Goal: Transaction & Acquisition: Download file/media

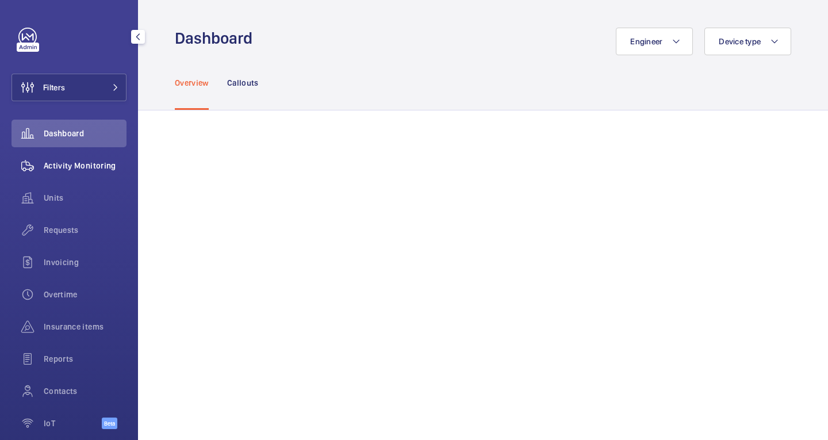
click at [80, 165] on span "Activity Monitoring" at bounding box center [85, 165] width 83 height 11
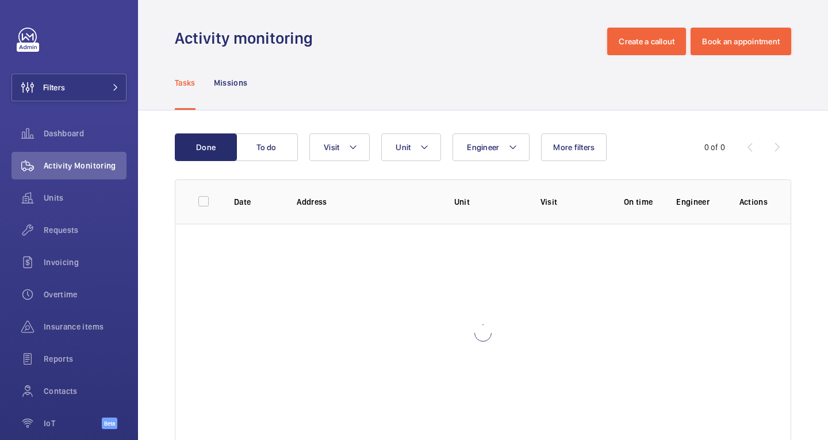
scroll to position [30, 0]
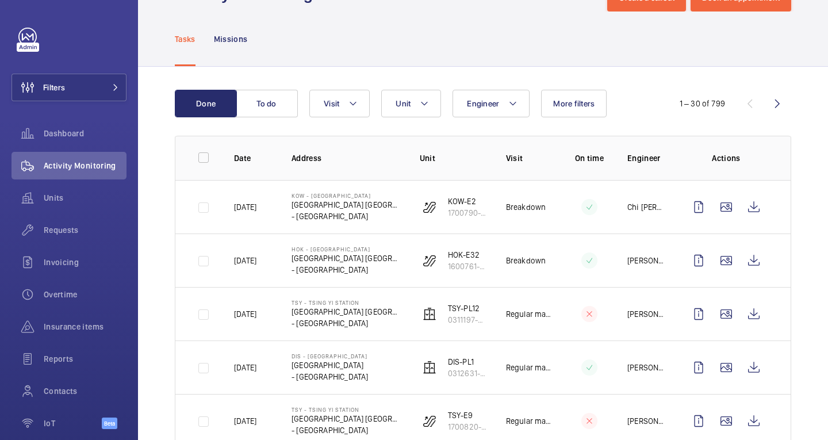
scroll to position [56, 0]
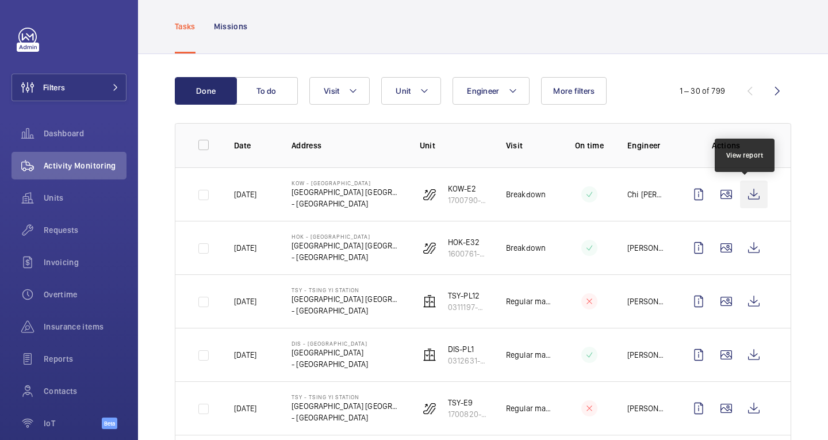
click at [749, 193] on wm-front-icon-button at bounding box center [754, 195] width 28 height 28
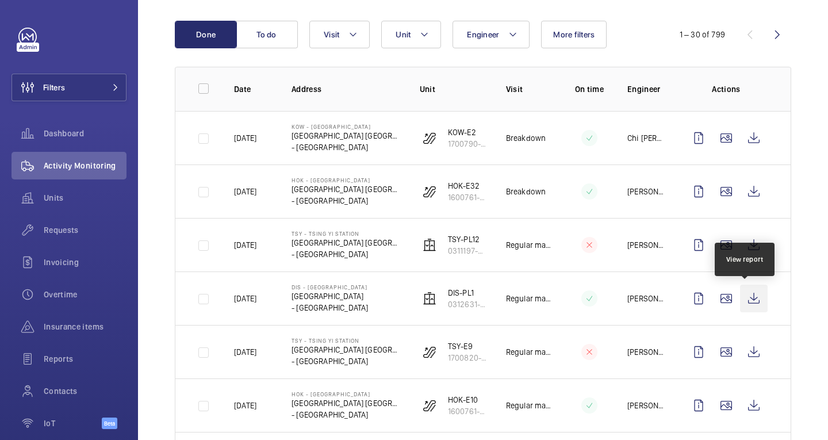
click at [743, 300] on wm-front-icon-button at bounding box center [754, 299] width 28 height 28
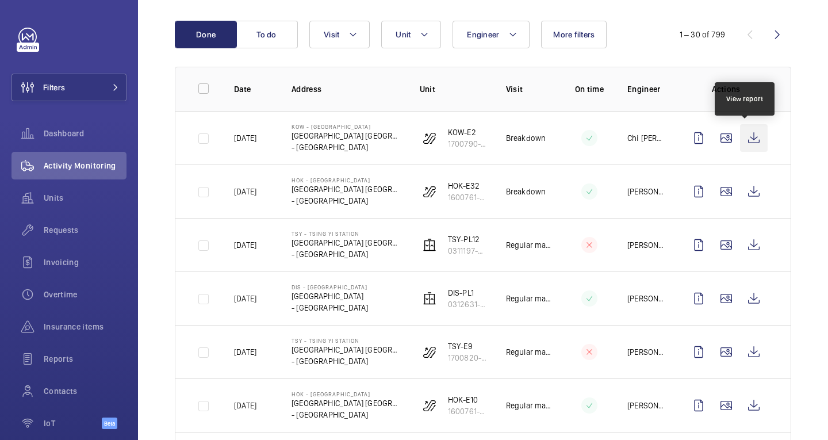
click at [741, 137] on wm-front-icon-button at bounding box center [754, 138] width 28 height 28
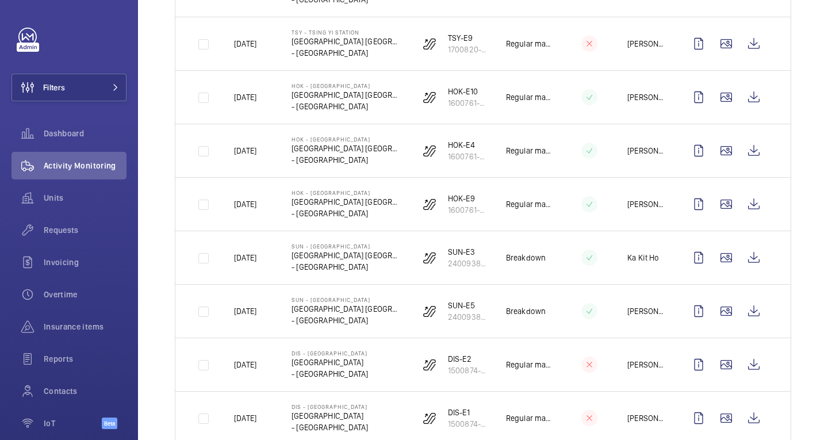
scroll to position [447, 0]
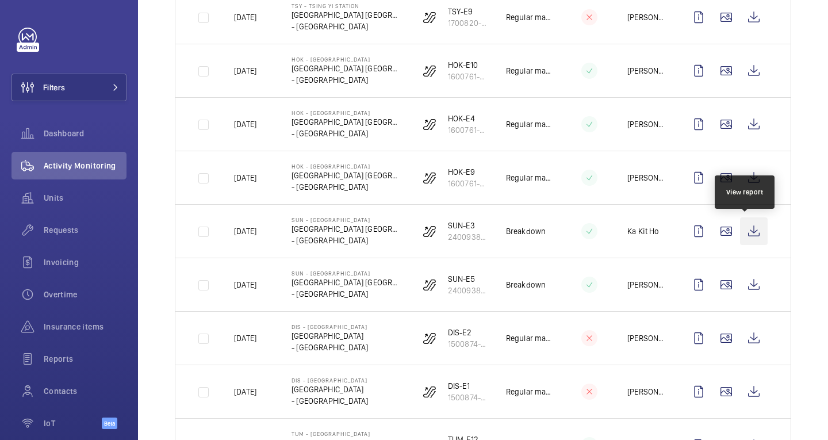
click at [747, 231] on wm-front-icon-button at bounding box center [754, 231] width 28 height 28
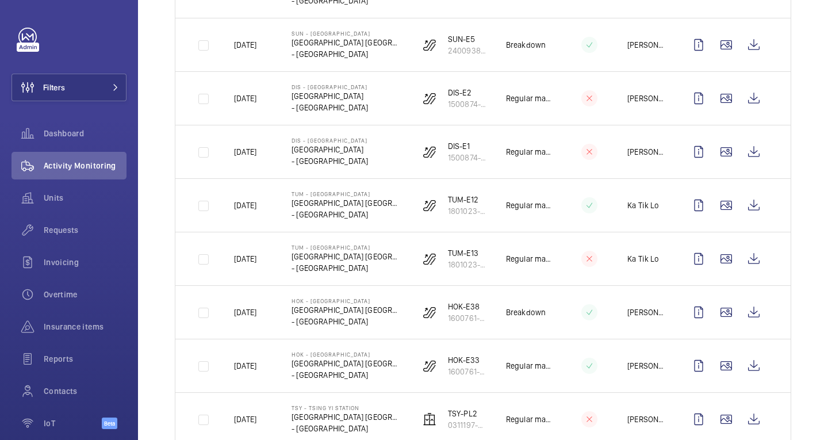
scroll to position [689, 0]
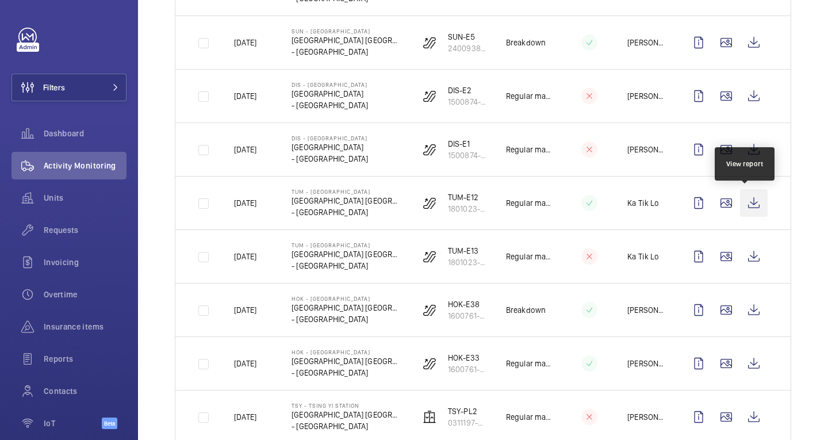
click at [754, 204] on wm-front-icon-button at bounding box center [754, 203] width 28 height 28
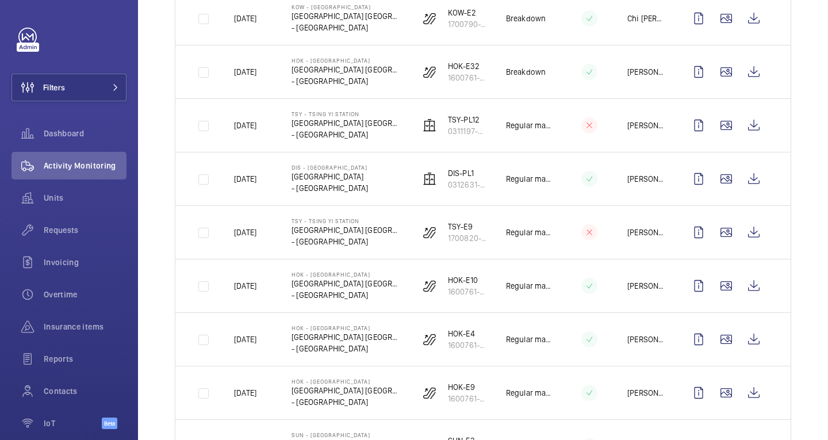
scroll to position [245, 0]
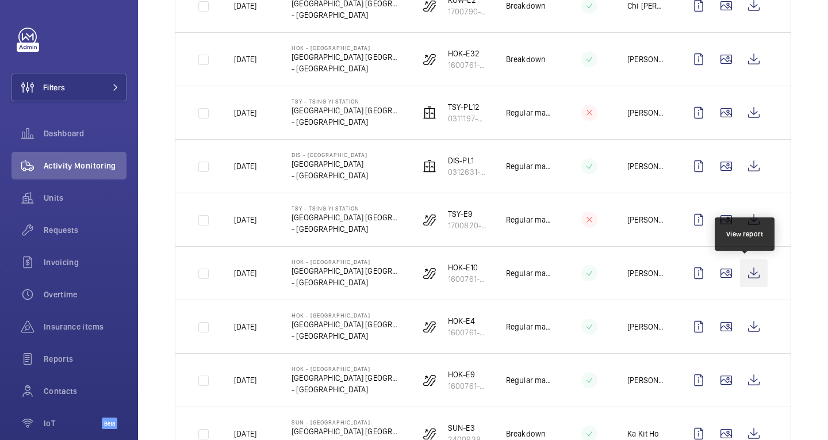
click at [747, 271] on wm-front-icon-button at bounding box center [754, 273] width 28 height 28
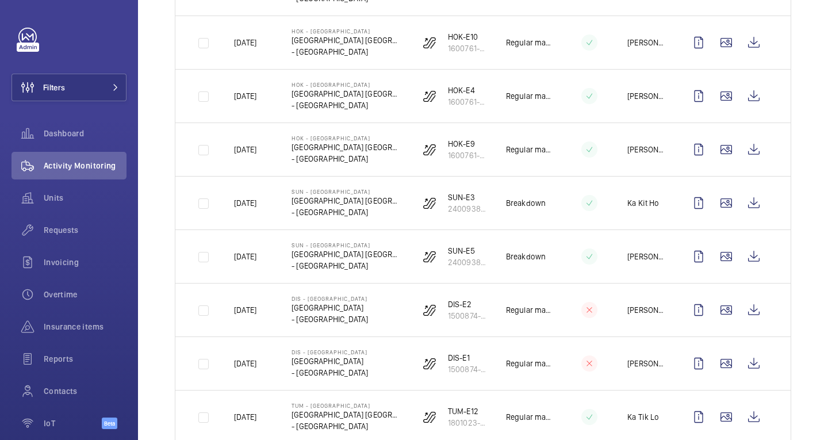
scroll to position [478, 0]
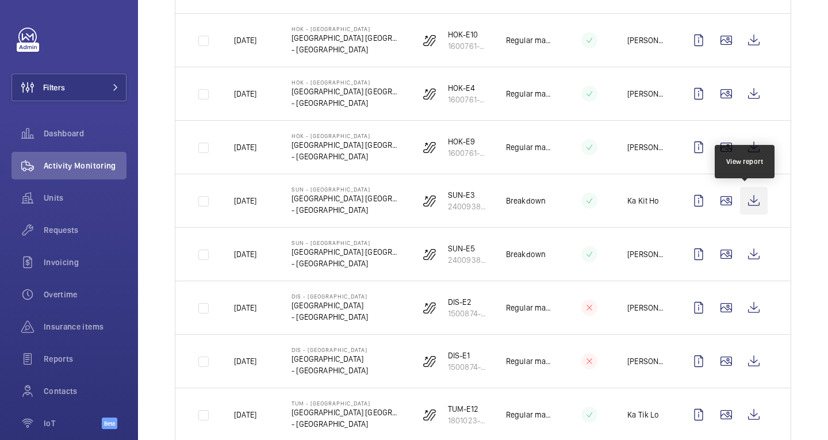
click at [749, 201] on wm-front-icon-button at bounding box center [754, 201] width 28 height 28
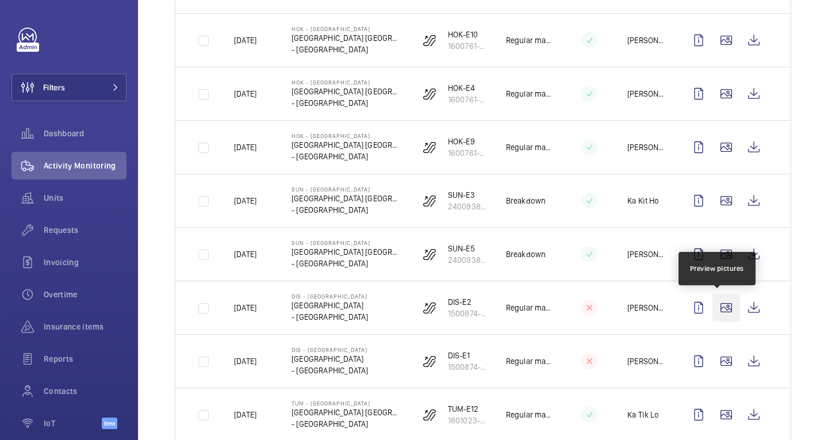
click at [720, 304] on wm-front-icon-button at bounding box center [726, 308] width 28 height 28
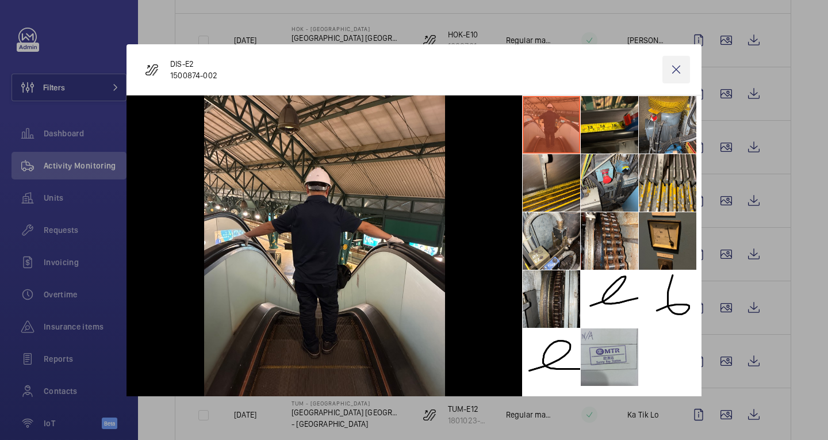
click at [670, 71] on wm-front-icon-button at bounding box center [676, 70] width 28 height 28
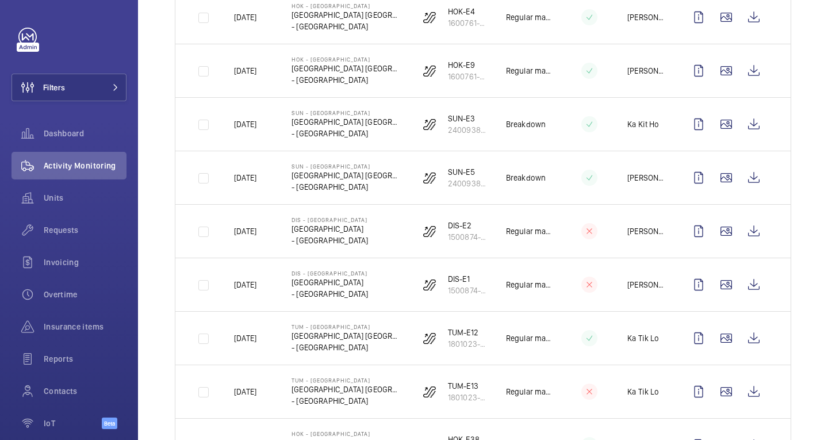
scroll to position [557, 0]
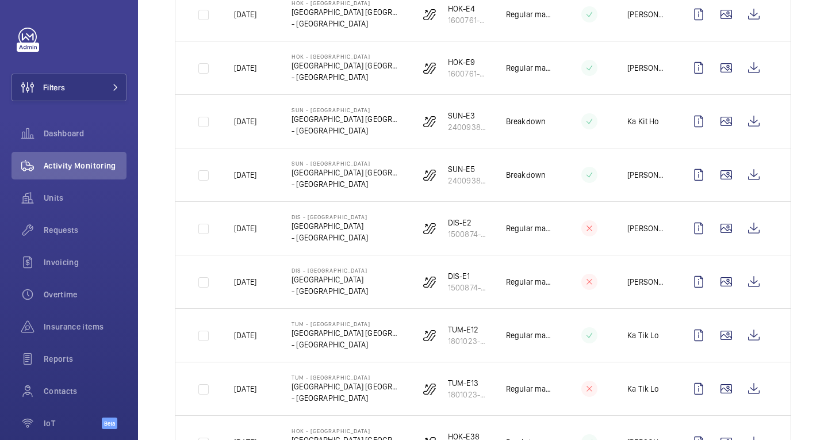
click at [506, 68] on p "Regular maintenance" at bounding box center [528, 67] width 45 height 11
drag, startPoint x: 505, startPoint y: 68, endPoint x: 542, endPoint y: 67, distance: 36.8
click at [0, 0] on tr "[DATE] HOK - [GEOGRAPHIC_DATA] [GEOGRAPHIC_DATA] [GEOGRAPHIC_DATA] - [GEOGRAPHI…" at bounding box center [0, 0] width 0 height 0
click at [525, 70] on p "Regular maintenance" at bounding box center [528, 67] width 45 height 11
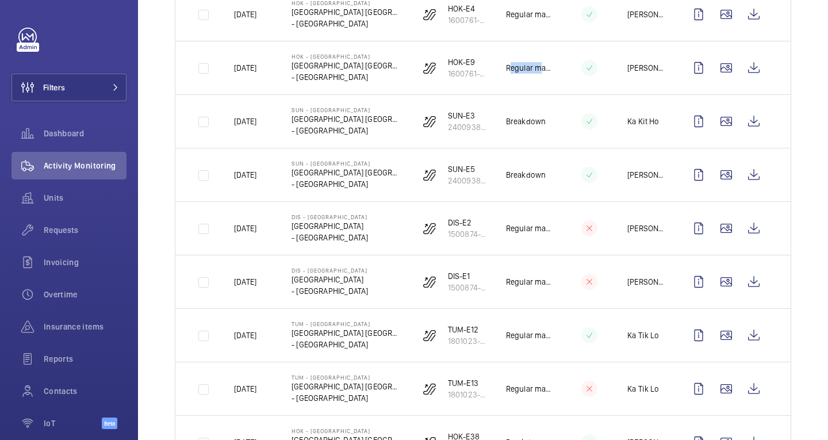
click at [525, 70] on p "Regular maintenance" at bounding box center [528, 67] width 45 height 11
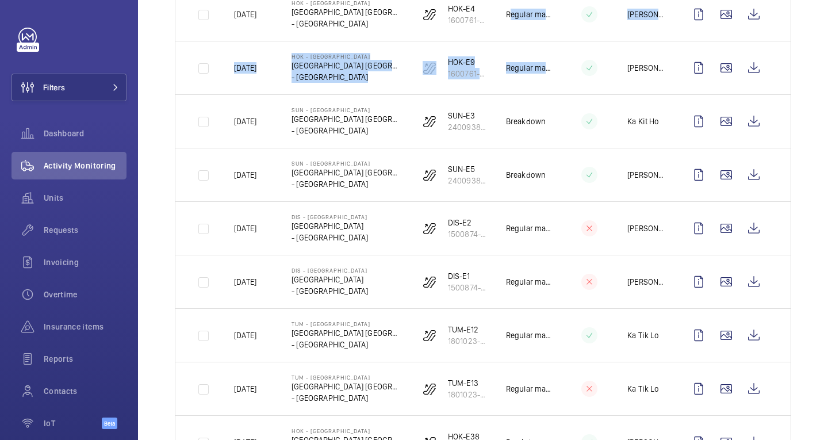
drag, startPoint x: 525, startPoint y: 70, endPoint x: 527, endPoint y: 25, distance: 44.9
click at [0, 0] on tbody "[DATE] KOW - [GEOGRAPHIC_DATA] [GEOGRAPHIC_DATA] [GEOGRAPHIC_DATA] - [GEOGRAPHI…" at bounding box center [0, 0] width 0 height 0
click at [527, 25] on td "Regular maintenance" at bounding box center [520, 13] width 64 height 53
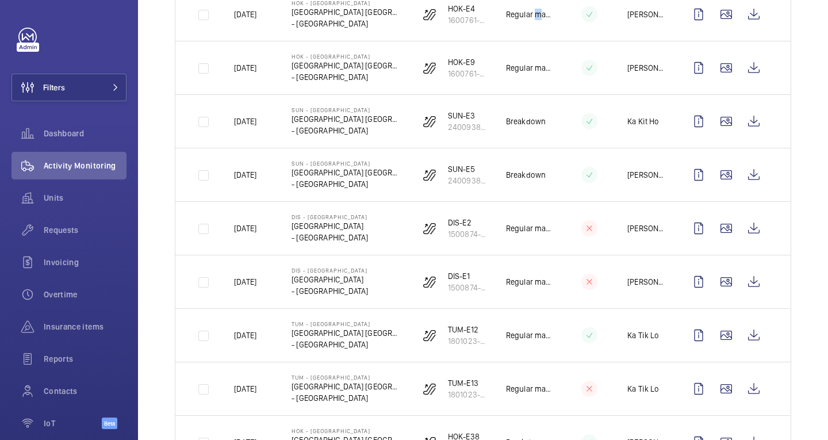
click at [527, 25] on td "Regular maintenance" at bounding box center [520, 13] width 64 height 53
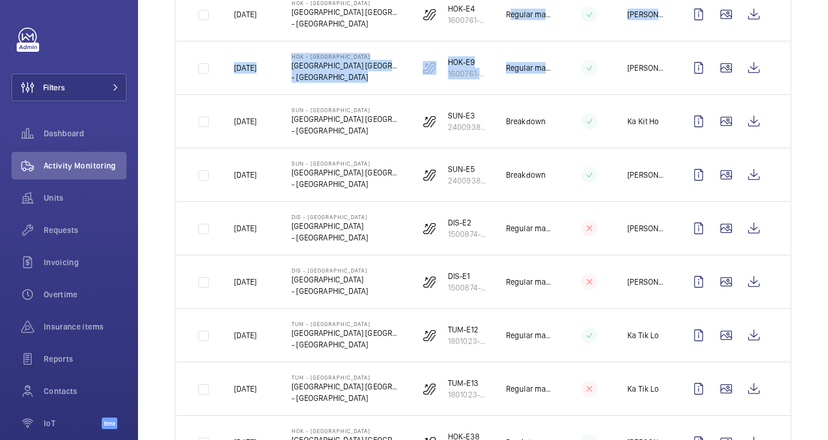
drag, startPoint x: 527, startPoint y: 25, endPoint x: 524, endPoint y: 61, distance: 36.4
click at [0, 0] on tbody "[DATE] KOW - [GEOGRAPHIC_DATA] [GEOGRAPHIC_DATA] [GEOGRAPHIC_DATA] - [GEOGRAPHI…" at bounding box center [0, 0] width 0 height 0
click at [524, 61] on td "Regular maintenance" at bounding box center [520, 67] width 64 height 53
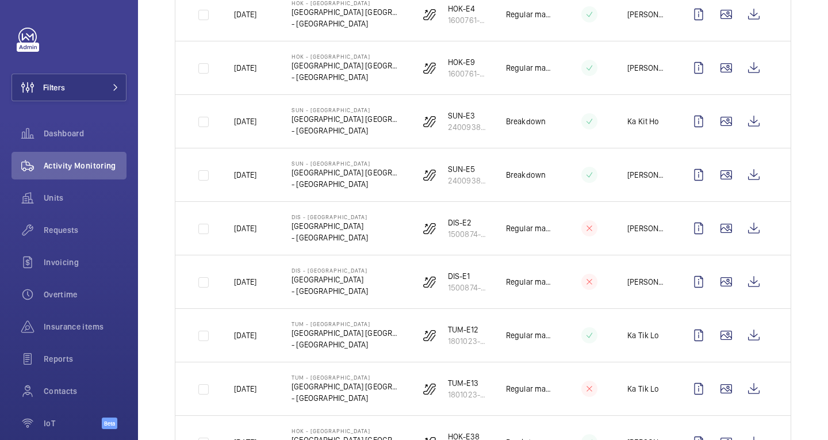
click at [527, 66] on p "Regular maintenance" at bounding box center [528, 67] width 45 height 11
drag, startPoint x: 527, startPoint y: 66, endPoint x: 540, endPoint y: 69, distance: 13.0
click at [540, 69] on p "Regular maintenance" at bounding box center [528, 67] width 45 height 11
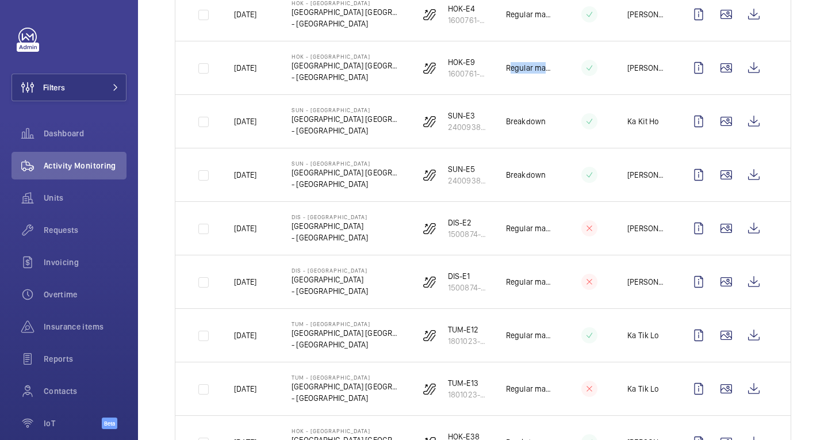
drag, startPoint x: 540, startPoint y: 69, endPoint x: 501, endPoint y: 68, distance: 38.5
click at [506, 68] on p "Regular maintenance" at bounding box center [528, 67] width 45 height 11
drag, startPoint x: 501, startPoint y: 68, endPoint x: 522, endPoint y: 68, distance: 20.7
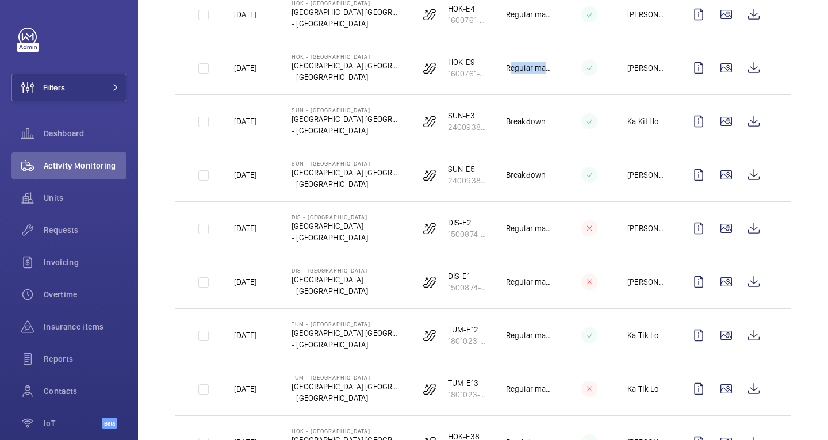
click at [522, 68] on p "Regular maintenance" at bounding box center [528, 67] width 45 height 11
drag, startPoint x: 522, startPoint y: 68, endPoint x: 535, endPoint y: 70, distance: 12.8
click at [535, 70] on p "Regular maintenance" at bounding box center [528, 67] width 45 height 11
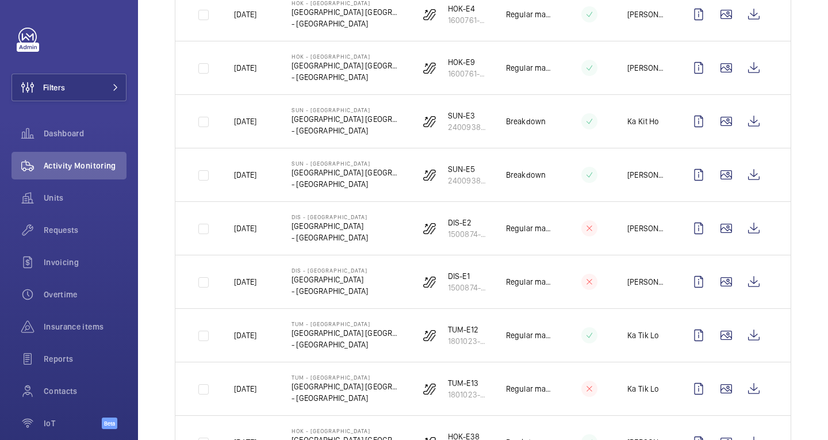
click at [535, 70] on p "Regular maintenance" at bounding box center [528, 67] width 45 height 11
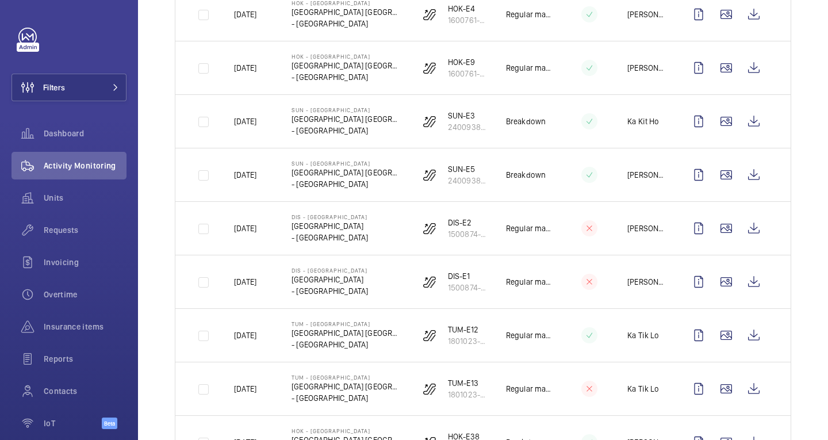
click at [535, 70] on p "Regular maintenance" at bounding box center [528, 67] width 45 height 11
drag, startPoint x: 535, startPoint y: 70, endPoint x: 526, endPoint y: 68, distance: 8.7
click at [526, 68] on p "Regular maintenance" at bounding box center [528, 67] width 45 height 11
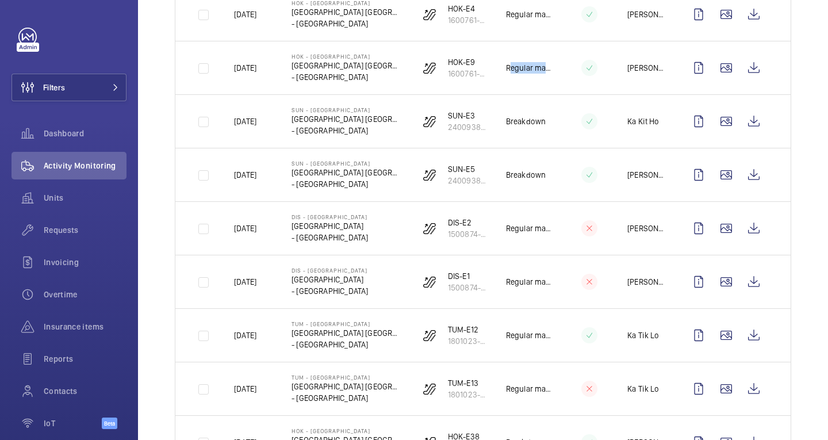
click at [526, 68] on p "Regular maintenance" at bounding box center [528, 67] width 45 height 11
drag, startPoint x: 526, startPoint y: 68, endPoint x: 501, endPoint y: 71, distance: 24.8
click at [506, 71] on p "Regular maintenance" at bounding box center [528, 67] width 45 height 11
drag, startPoint x: 501, startPoint y: 71, endPoint x: 532, endPoint y: 70, distance: 31.1
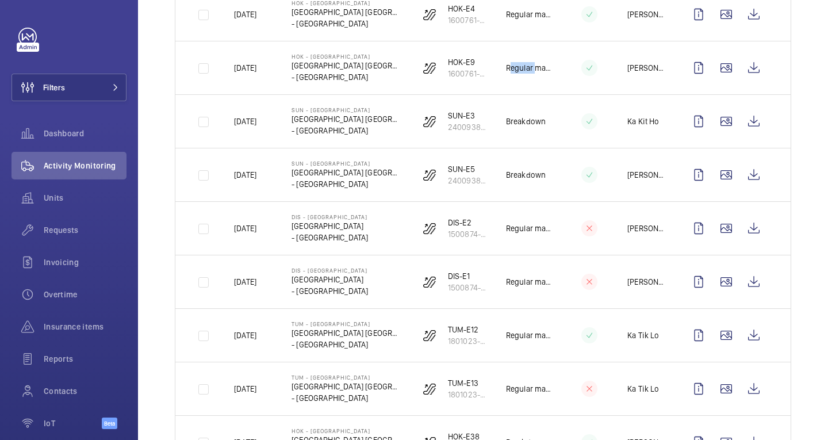
click at [532, 70] on p "Regular maintenance" at bounding box center [528, 67] width 45 height 11
click at [528, 123] on p "Breakdown" at bounding box center [526, 121] width 40 height 11
click at [93, 132] on span "Dashboard" at bounding box center [85, 133] width 83 height 11
